Goal: Navigation & Orientation: Understand site structure

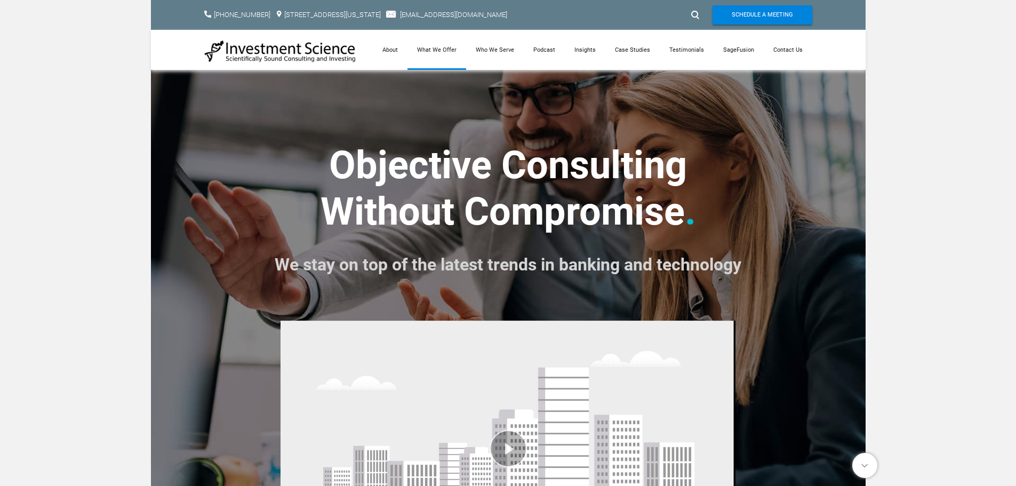
click at [453, 49] on link "What We Offer" at bounding box center [436, 50] width 59 height 40
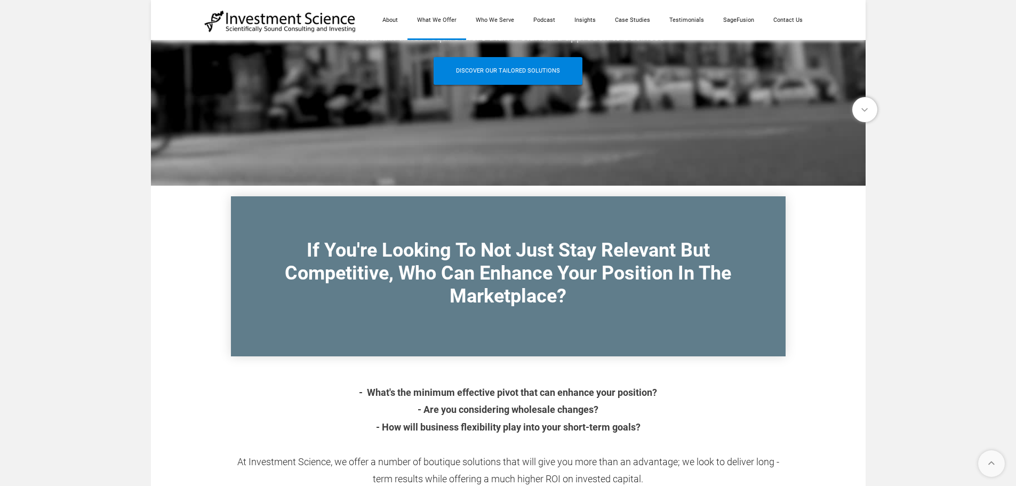
scroll to position [213, 0]
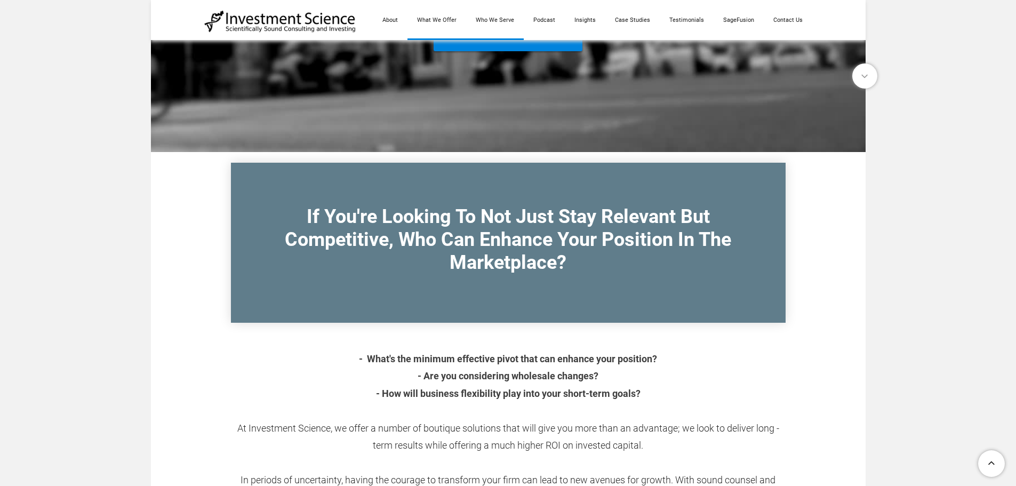
click at [496, 14] on link "Who We Serve" at bounding box center [495, 20] width 58 height 40
